Goal: Task Accomplishment & Management: Manage account settings

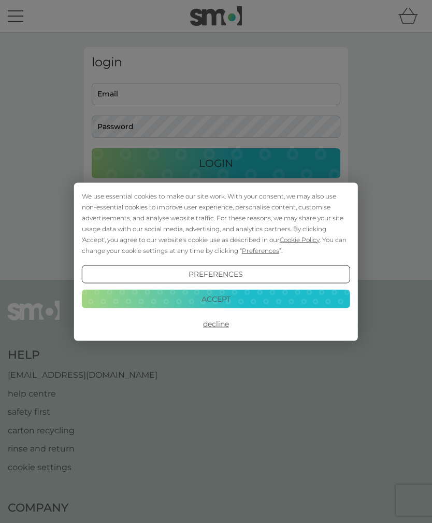
click at [220, 322] on button "Decline" at bounding box center [216, 324] width 268 height 19
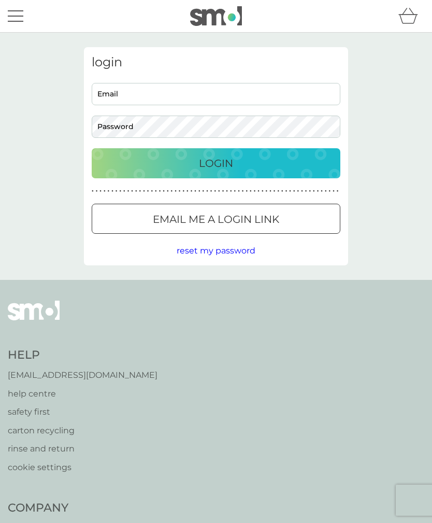
click at [263, 93] on input "Email" at bounding box center [216, 94] width 249 height 22
type input "[EMAIL_ADDRESS][DOMAIN_NAME]"
click at [216, 163] on button "Login" at bounding box center [216, 163] width 249 height 30
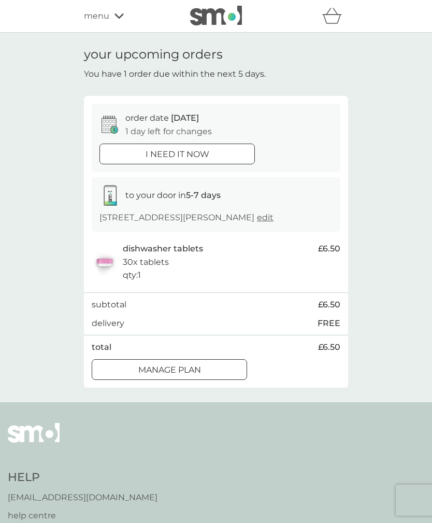
click at [203, 368] on div "Manage plan" at bounding box center [169, 369] width 154 height 13
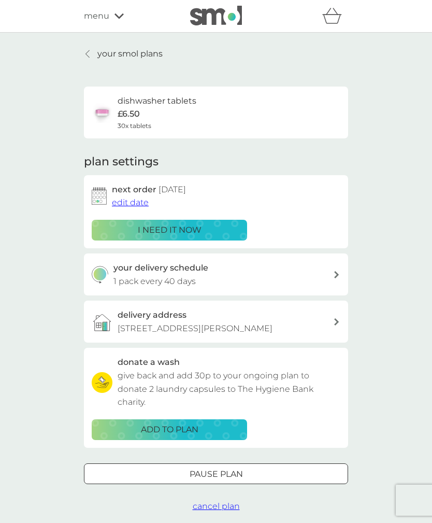
click at [303, 277] on div "your delivery schedule 1 pack every 40 days" at bounding box center [224, 274] width 220 height 26
select select "42"
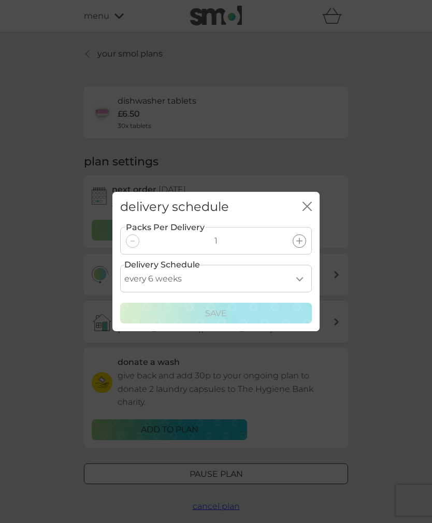
click at [317, 203] on div "delivery schedule close" at bounding box center [215, 207] width 207 height 31
click at [304, 209] on icon "close" at bounding box center [305, 206] width 4 height 8
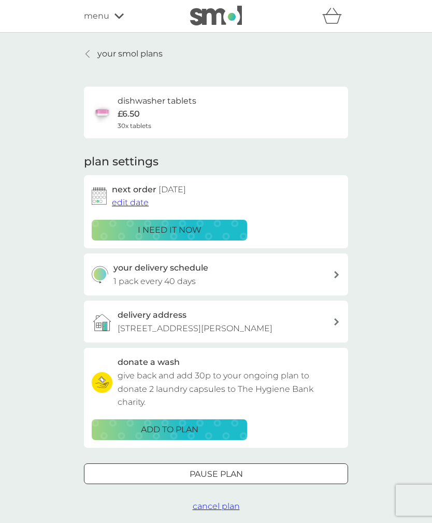
click at [127, 202] on span "edit date" at bounding box center [130, 202] width 37 height 10
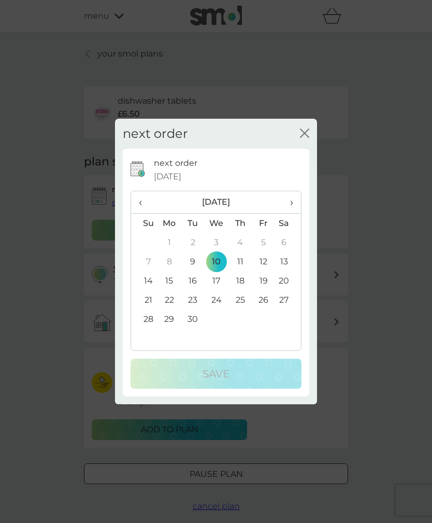
click at [293, 204] on span "›" at bounding box center [288, 202] width 10 height 22
click at [292, 206] on span "›" at bounding box center [288, 202] width 10 height 22
click at [293, 203] on span "›" at bounding box center [288, 202] width 10 height 22
click at [173, 238] on td "1" at bounding box center [170, 242] width 24 height 19
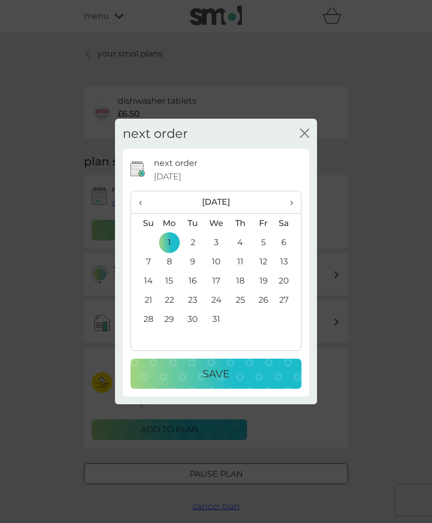
click at [224, 374] on p "Save" at bounding box center [216, 373] width 27 height 17
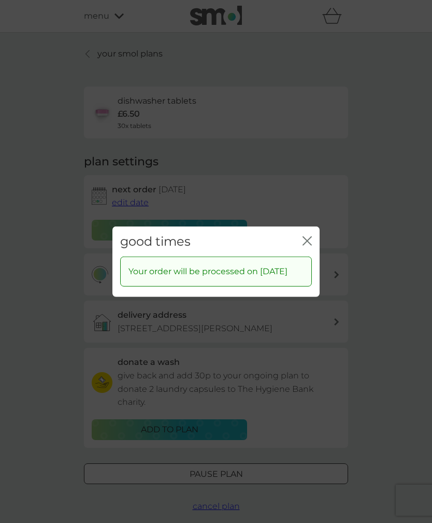
click at [318, 233] on div "good times close" at bounding box center [215, 241] width 207 height 31
click at [311, 236] on icon "close" at bounding box center [307, 240] width 9 height 9
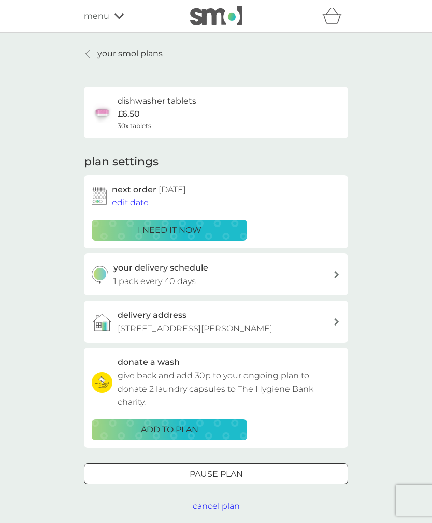
click at [139, 51] on p "your smol plans" at bounding box center [129, 53] width 65 height 13
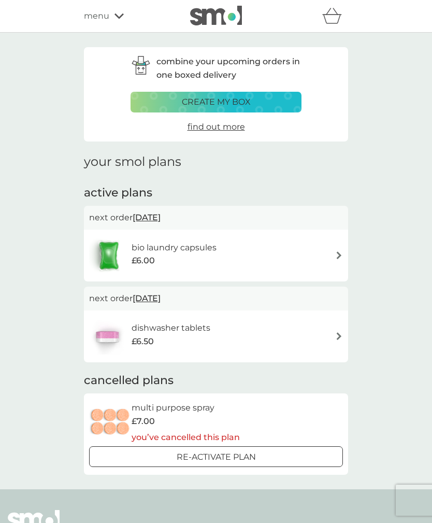
click at [254, 255] on div "bio laundry capsules £6.00" at bounding box center [216, 255] width 254 height 36
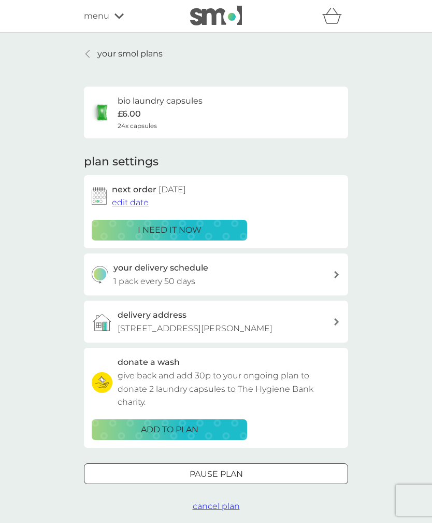
click at [129, 204] on span "edit date" at bounding box center [130, 202] width 37 height 10
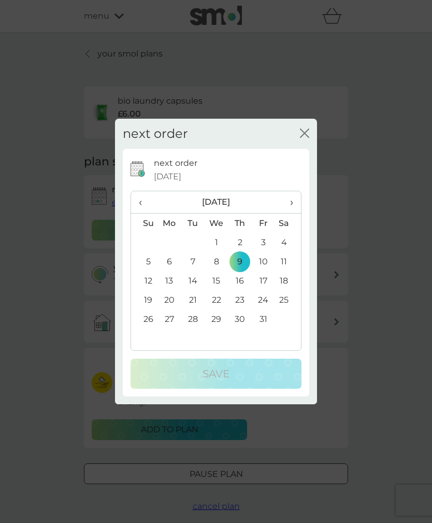
click at [296, 202] on th "›" at bounding box center [288, 202] width 26 height 22
click at [294, 203] on th "›" at bounding box center [288, 202] width 26 height 22
click at [172, 240] on td "1" at bounding box center [170, 242] width 24 height 19
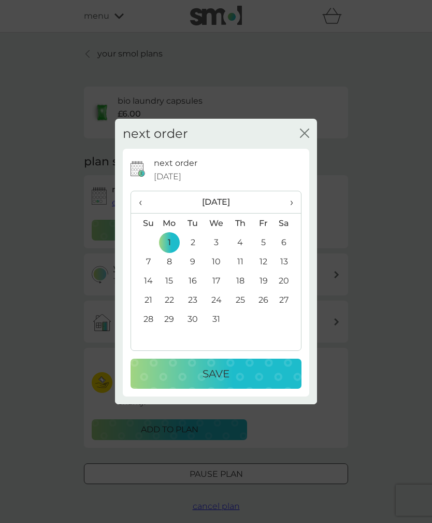
click at [212, 373] on p "Save" at bounding box center [216, 373] width 27 height 17
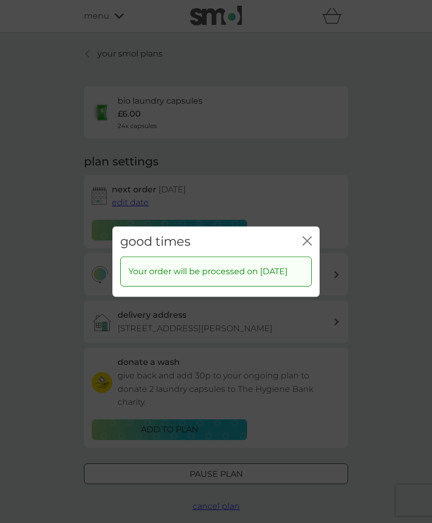
click at [310, 236] on icon "close" at bounding box center [307, 240] width 9 height 9
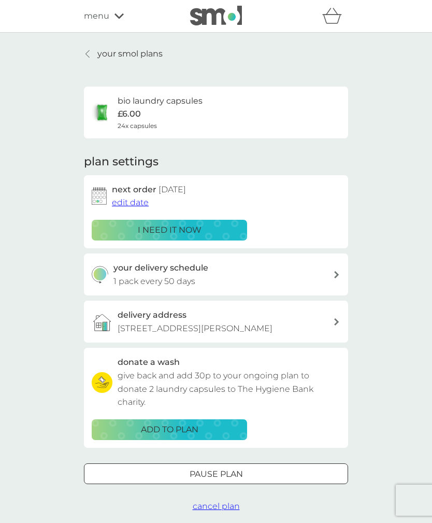
click at [107, 47] on p "your smol plans" at bounding box center [129, 53] width 65 height 13
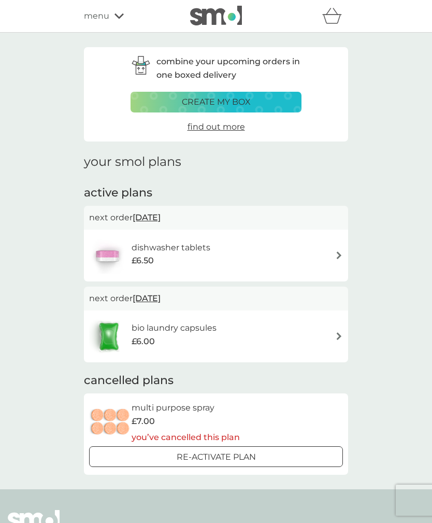
click at [279, 101] on div "create my box" at bounding box center [216, 101] width 158 height 13
